Goal: Information Seeking & Learning: Learn about a topic

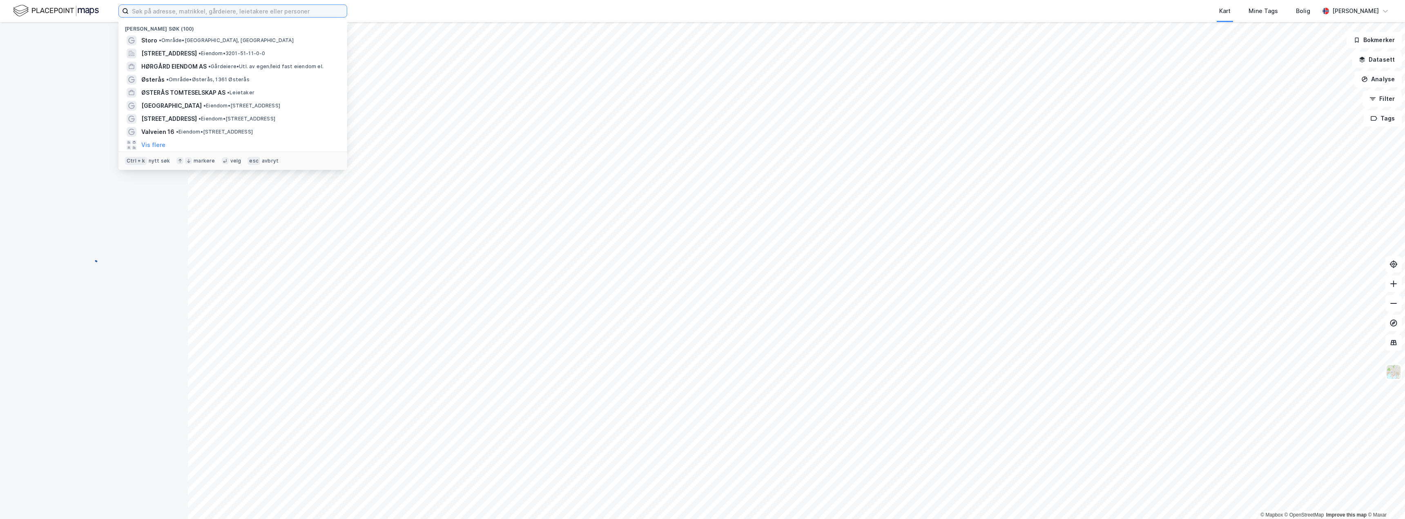
click at [170, 14] on input at bounding box center [238, 11] width 218 height 12
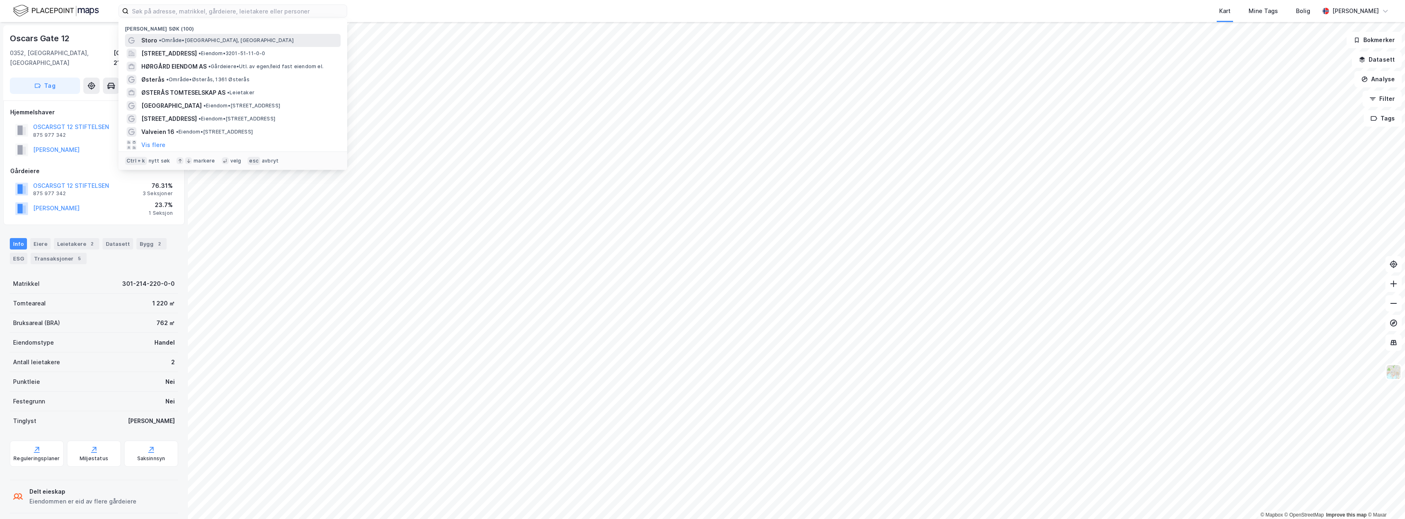
click at [187, 44] on div "Storo • Område • [GEOGRAPHIC_DATA], [GEOGRAPHIC_DATA]" at bounding box center [240, 41] width 198 height 10
